Goal: Transaction & Acquisition: Purchase product/service

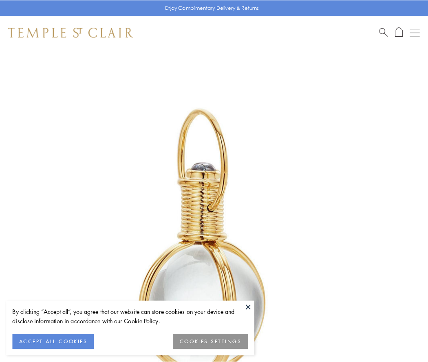
scroll to position [213, 0]
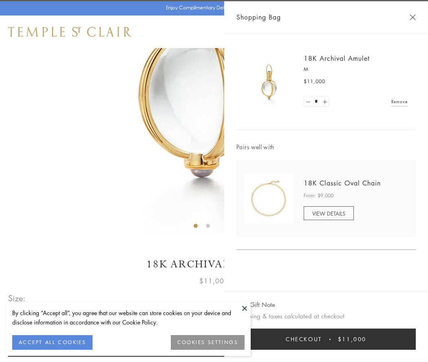
click at [326, 339] on button "Checkout $11,000" at bounding box center [325, 338] width 179 height 21
